Goal: Transaction & Acquisition: Purchase product/service

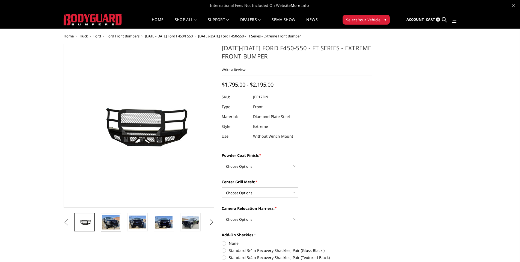
click at [113, 226] on img at bounding box center [110, 222] width 17 height 14
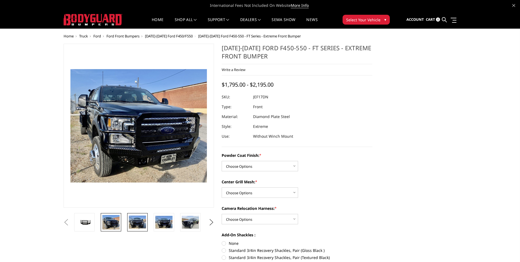
click at [134, 222] on img at bounding box center [137, 222] width 17 height 13
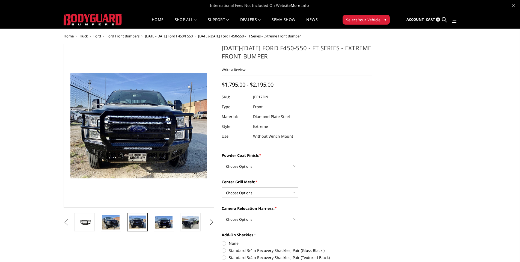
click at [148, 220] on li at bounding box center [139, 222] width 26 height 18
click at [168, 221] on img at bounding box center [163, 222] width 17 height 13
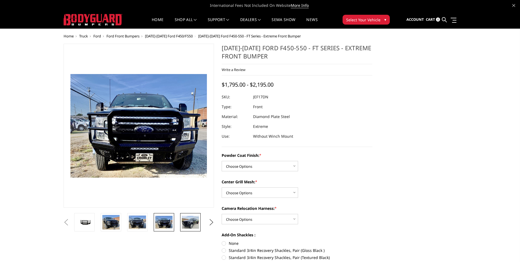
click at [182, 222] on link at bounding box center [190, 222] width 20 height 18
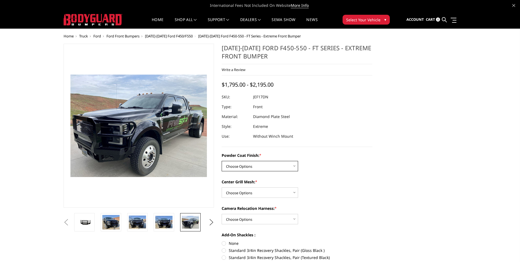
click at [255, 166] on select "Choose Options Bare Metal Gloss Black Powder Coat Textured Black Powder Coat" at bounding box center [260, 166] width 76 height 10
select select "3250"
click at [222, 161] on select "Choose Options Bare Metal Gloss Black Powder Coat Textured Black Powder Coat" at bounding box center [260, 166] width 76 height 10
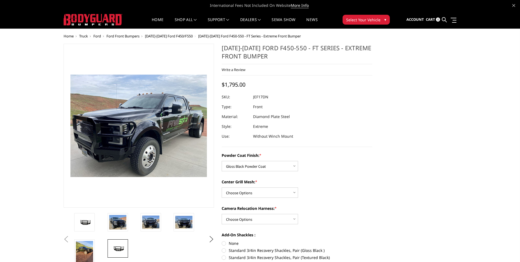
click at [119, 247] on img at bounding box center [117, 248] width 17 height 8
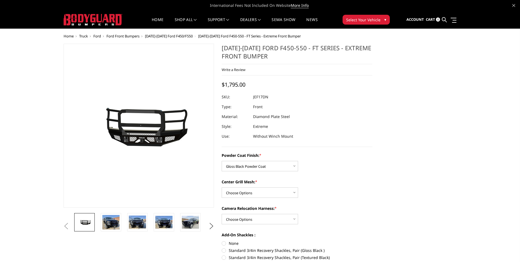
click at [89, 220] on img at bounding box center [84, 222] width 17 height 8
click at [116, 226] on img at bounding box center [110, 222] width 17 height 14
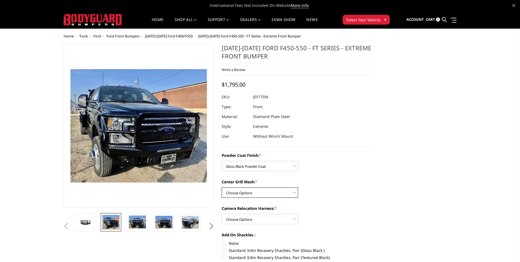
click at [273, 198] on select "Choose Options WITH Expanded Metal in Center Grill WITHOUT Expanded Metal in Ce…" at bounding box center [260, 192] width 76 height 10
click at [222, 187] on select "Choose Options WITH Expanded Metal in Center Grill WITHOUT Expanded Metal in Ce…" at bounding box center [260, 192] width 76 height 10
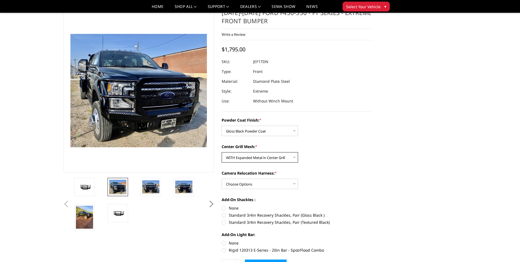
scroll to position [46, 0]
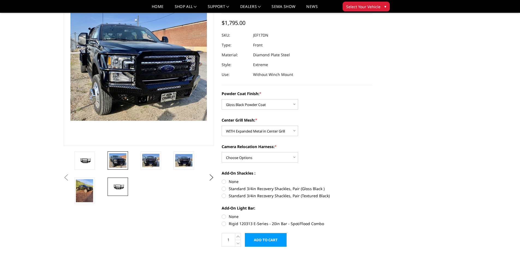
drag, startPoint x: 117, startPoint y: 176, endPoint x: 121, endPoint y: 182, distance: 7.8
click at [117, 176] on li at bounding box center [122, 164] width 33 height 26
click at [124, 189] on img at bounding box center [117, 187] width 17 height 8
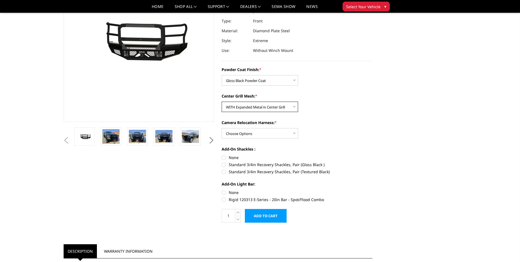
click at [261, 107] on select "Choose Options WITH Expanded Metal in Center Grill WITHOUT Expanded Metal in Ce…" at bounding box center [260, 107] width 76 height 10
click at [222, 102] on select "Choose Options WITH Expanded Metal in Center Grill WITHOUT Expanded Metal in Ce…" at bounding box center [260, 107] width 76 height 10
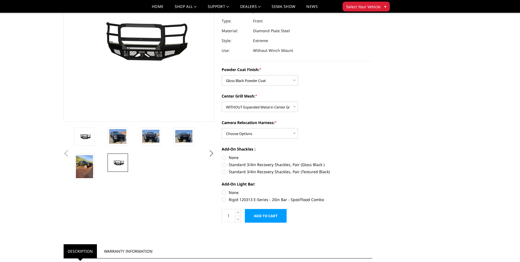
click at [118, 164] on img at bounding box center [117, 163] width 17 height 8
click at [94, 139] on link at bounding box center [84, 136] width 20 height 18
click at [119, 163] on img at bounding box center [117, 163] width 17 height 8
click at [259, 108] on select "Choose Options WITH Expanded Metal in Center Grill WITHOUT Expanded Metal in Ce…" at bounding box center [260, 107] width 76 height 10
select select "3252"
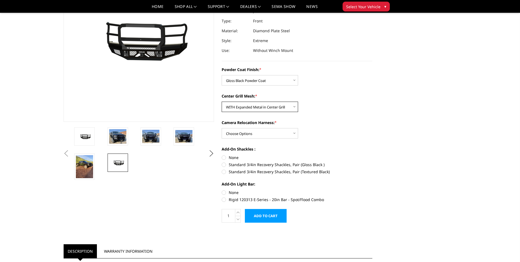
click at [222, 102] on select "Choose Options WITH Expanded Metal in Center Grill WITHOUT Expanded Metal in Ce…" at bounding box center [260, 107] width 76 height 10
click at [93, 142] on link at bounding box center [84, 136] width 20 height 18
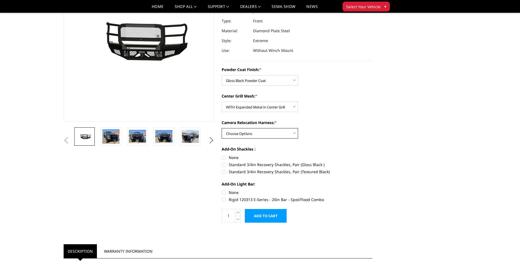
click at [252, 134] on select "Choose Options WITH Camera Relocation Harness WITHOUT Camera Relocation Harness" at bounding box center [260, 133] width 76 height 10
select select "3254"
click at [222, 128] on select "Choose Options WITH Camera Relocation Harness WITHOUT Camera Relocation Harness" at bounding box center [260, 133] width 76 height 10
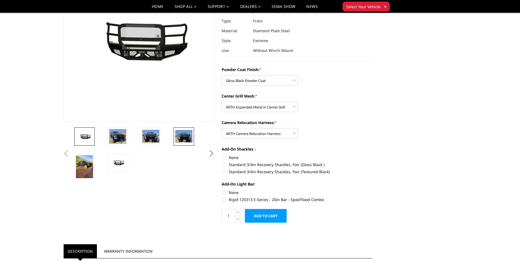
click at [184, 140] on img at bounding box center [183, 136] width 17 height 13
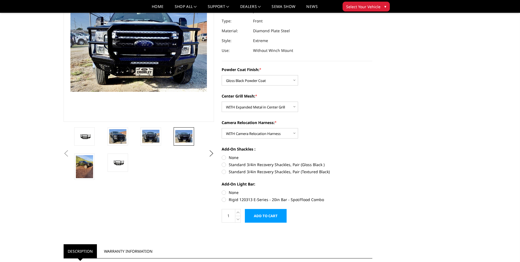
scroll to position [51, 0]
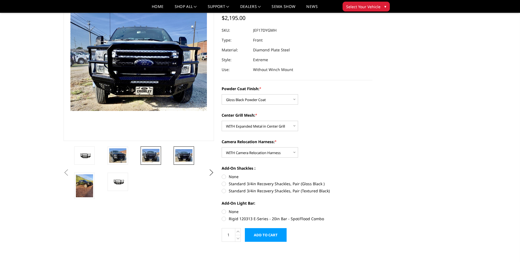
click at [153, 158] on img at bounding box center [150, 155] width 17 height 13
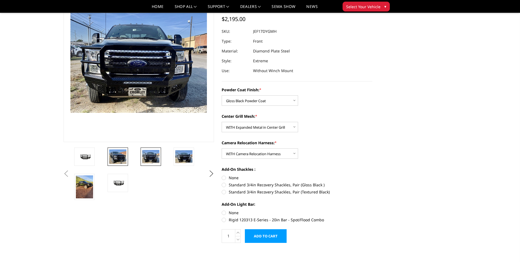
click at [122, 153] on img at bounding box center [117, 156] width 17 height 14
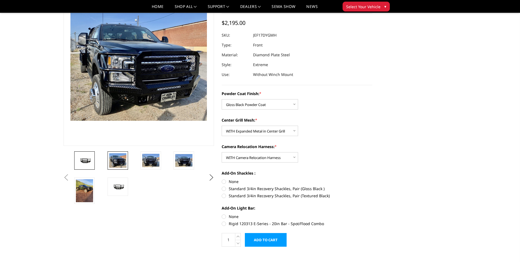
click at [86, 160] on img at bounding box center [84, 161] width 17 height 8
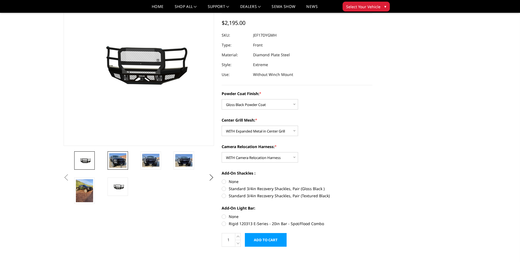
click at [119, 160] on img at bounding box center [117, 160] width 17 height 14
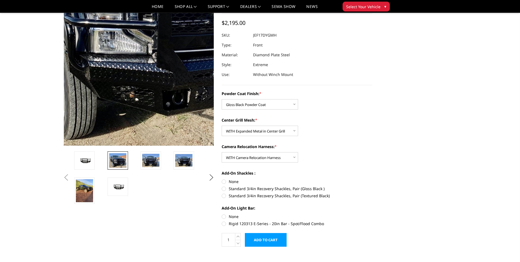
scroll to position [22, 0]
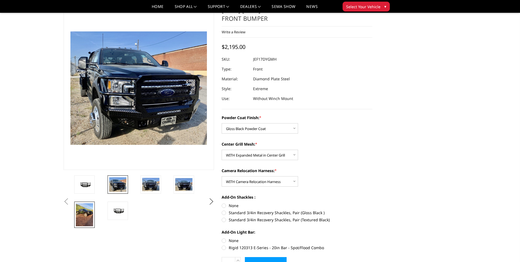
click at [87, 211] on img at bounding box center [84, 214] width 17 height 23
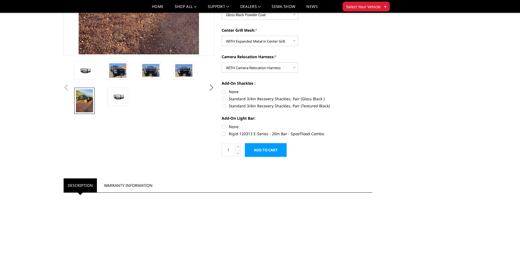
scroll to position [137, 0]
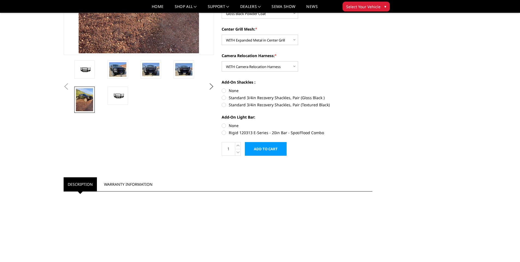
click at [224, 132] on label "Rigid 120313 E-Series - 20in Bar - Spot/Flood Combo" at bounding box center [297, 133] width 151 height 6
click at [373, 123] on input "Rigid 120313 E-Series - 20in Bar - Spot/Flood Combo" at bounding box center [373, 123] width 0 height 0
radio input "true"
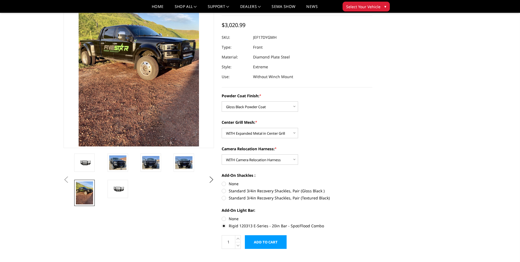
scroll to position [46, 0]
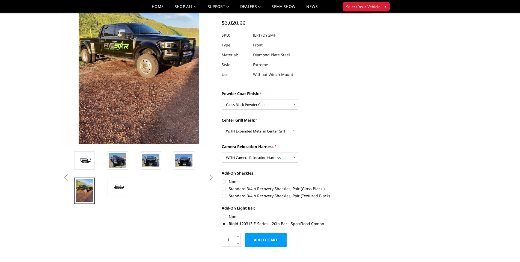
click at [224, 225] on label "Rigid 120313 E-Series - 20in Bar - Spot/Flood Combo" at bounding box center [297, 224] width 151 height 6
click at [373, 214] on input "Rigid 120313 E-Series - 20in Bar - Spot/Flood Combo" at bounding box center [373, 214] width 0 height 0
click at [226, 216] on label "None" at bounding box center [297, 217] width 151 height 6
click at [222, 214] on input "None" at bounding box center [222, 214] width 0 height 0
radio input "true"
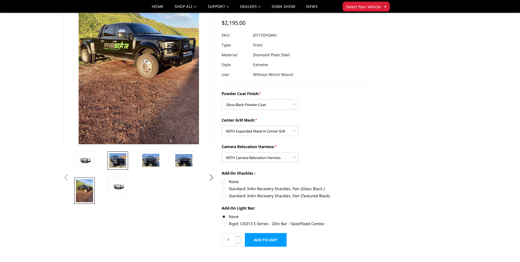
click at [122, 167] on img at bounding box center [117, 160] width 17 height 14
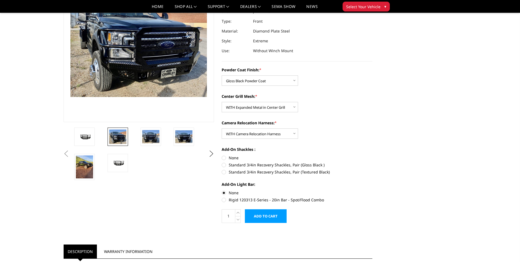
click at [227, 165] on label "Standard 3/4in Recovery Shackles, Pair (Gloss Black )" at bounding box center [297, 165] width 151 height 6
click at [373, 155] on input "Standard 3/4in Recovery Shackles, Pair (Gloss Black )" at bounding box center [373, 155] width 0 height 0
radio input "true"
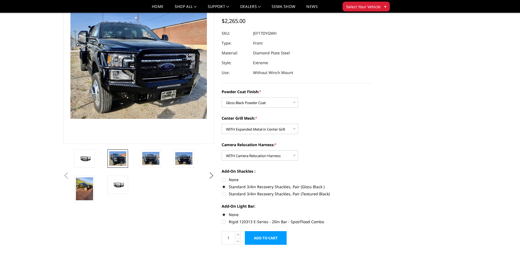
scroll to position [91, 0]
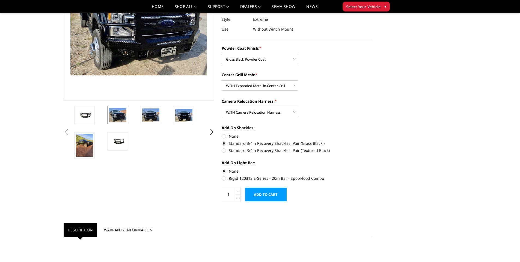
click at [226, 137] on label "None" at bounding box center [297, 136] width 151 height 6
click at [222, 134] on input "None" at bounding box center [222, 133] width 0 height 0
radio input "true"
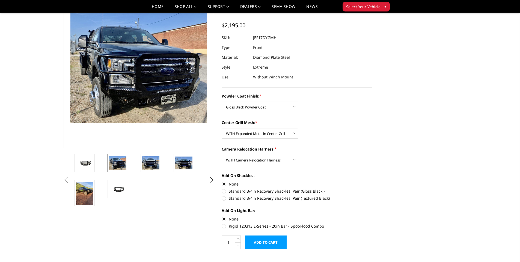
scroll to position [46, 0]
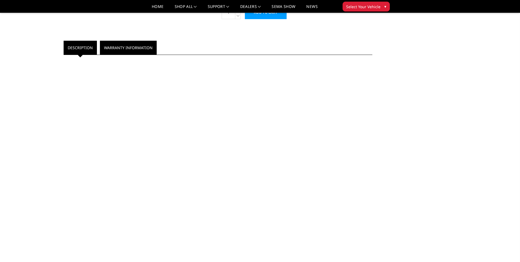
click at [123, 43] on link "Warranty Information" at bounding box center [128, 48] width 57 height 14
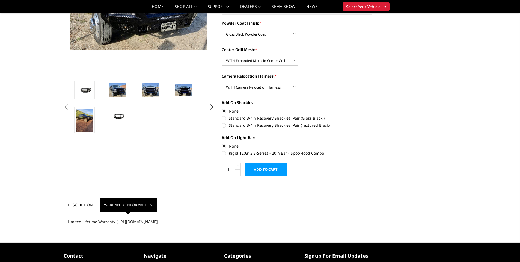
scroll to position [105, 0]
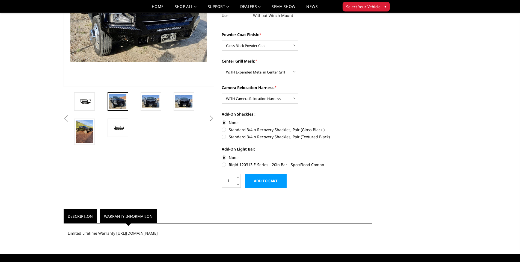
click at [77, 216] on link "Description" at bounding box center [80, 216] width 33 height 14
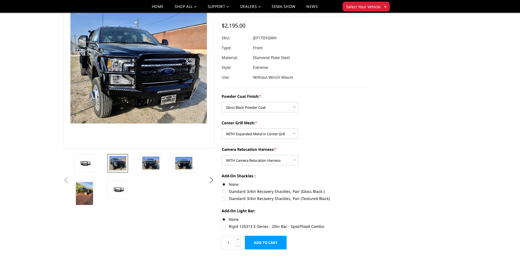
scroll to position [0, 0]
